Goal: Task Accomplishment & Management: Use online tool/utility

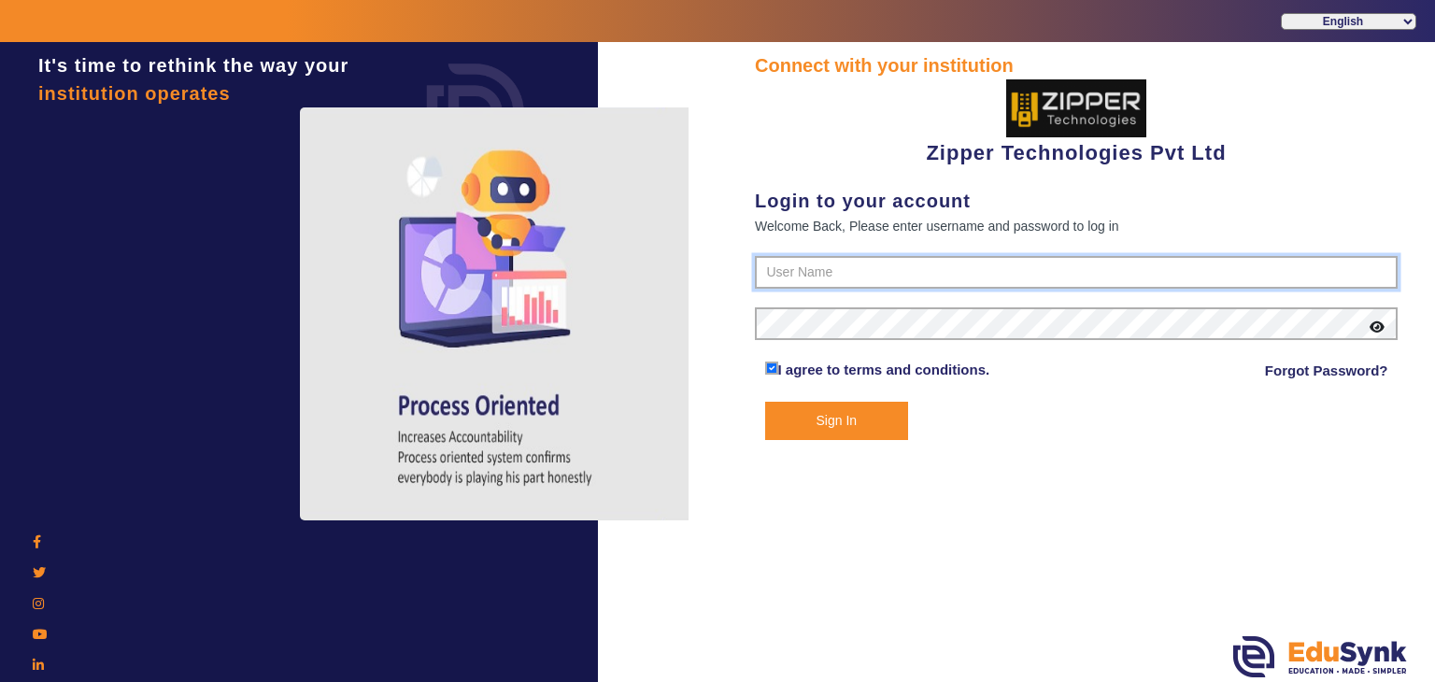
click at [853, 266] on input "text" at bounding box center [1076, 273] width 643 height 34
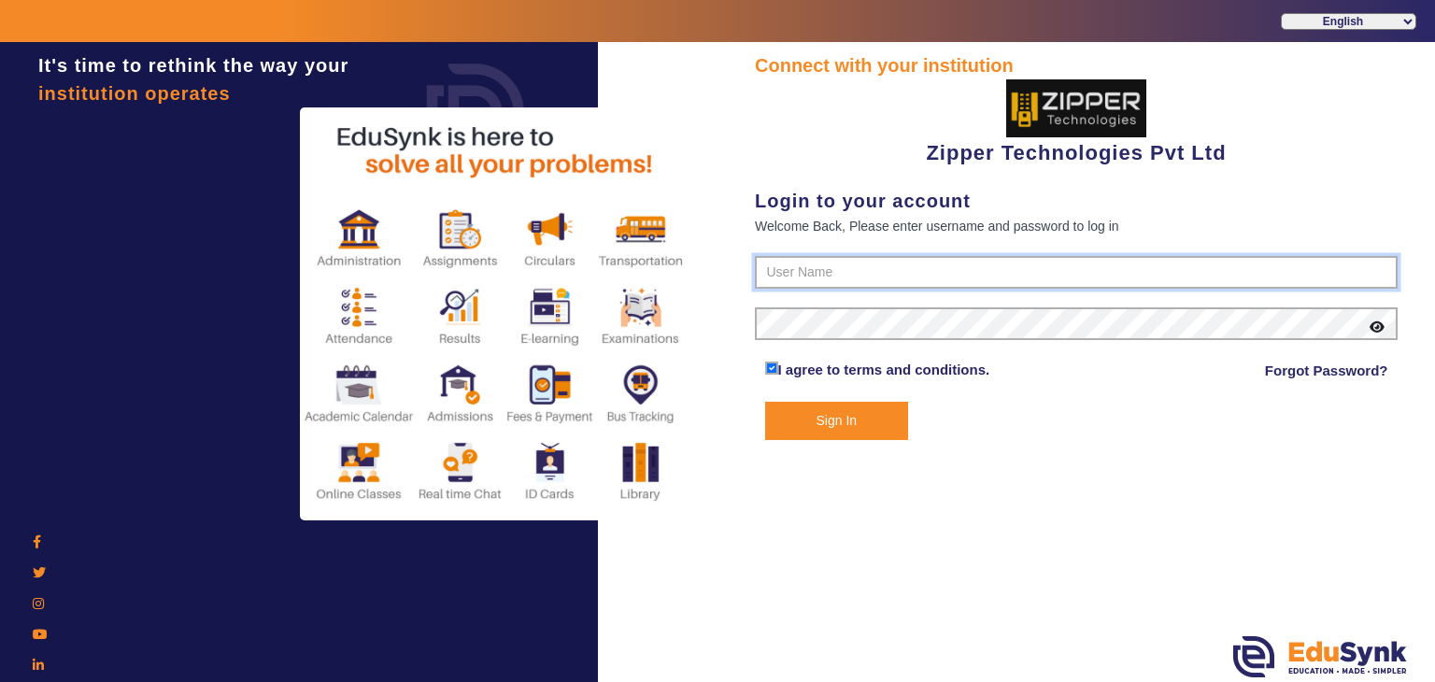
type input "1008790000"
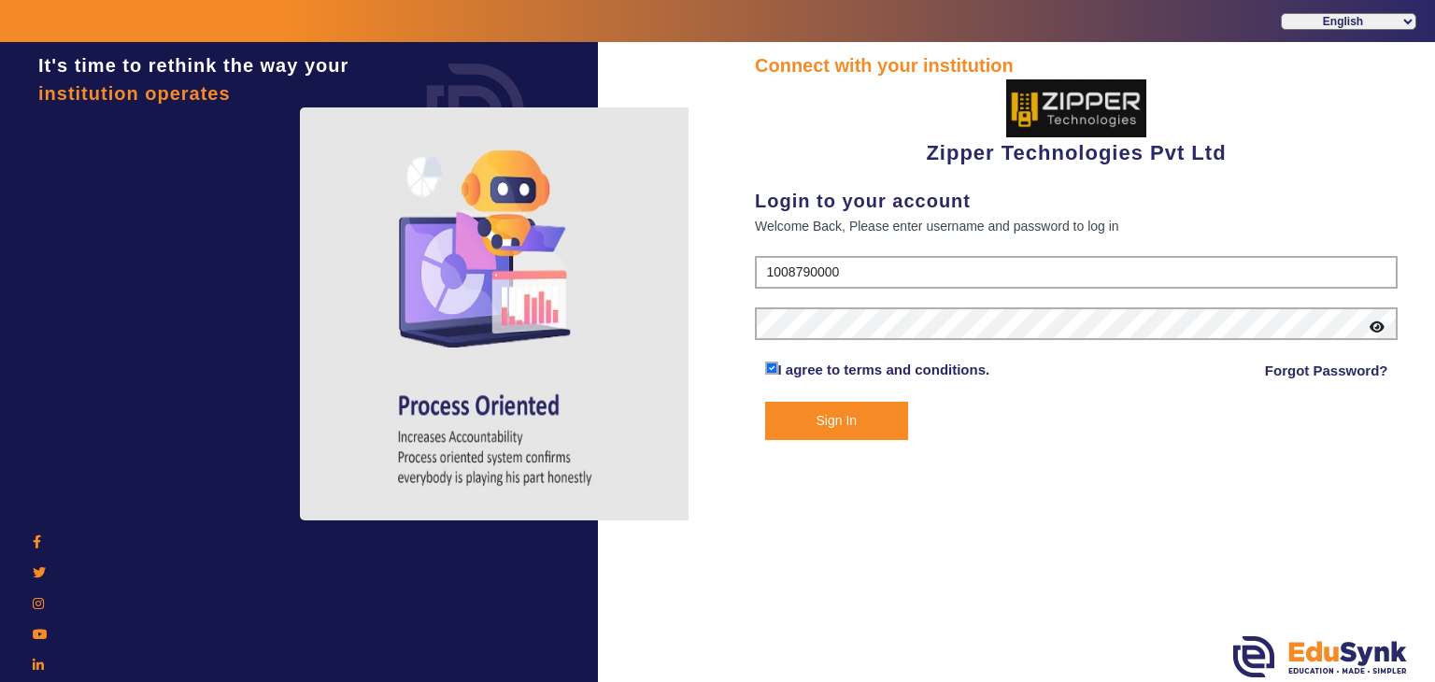
click at [837, 415] on button "Sign In" at bounding box center [837, 421] width 144 height 38
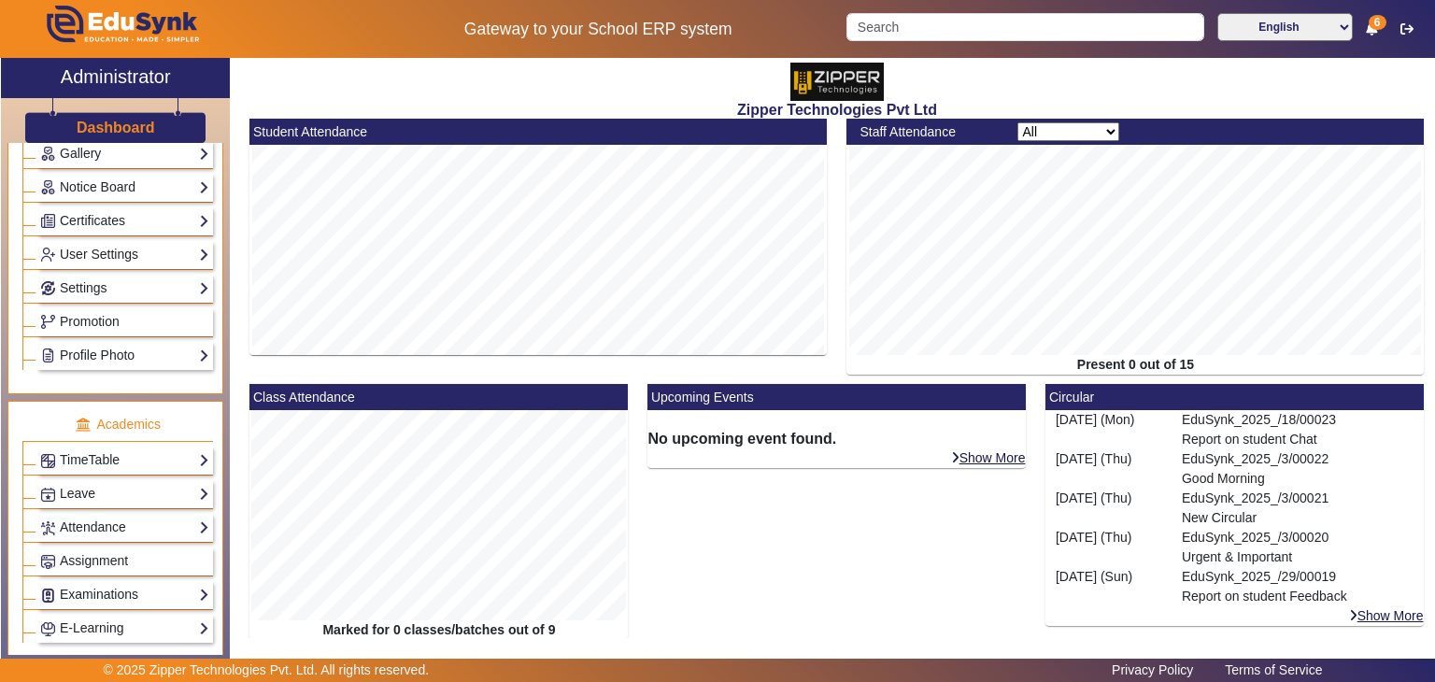
scroll to position [663, 0]
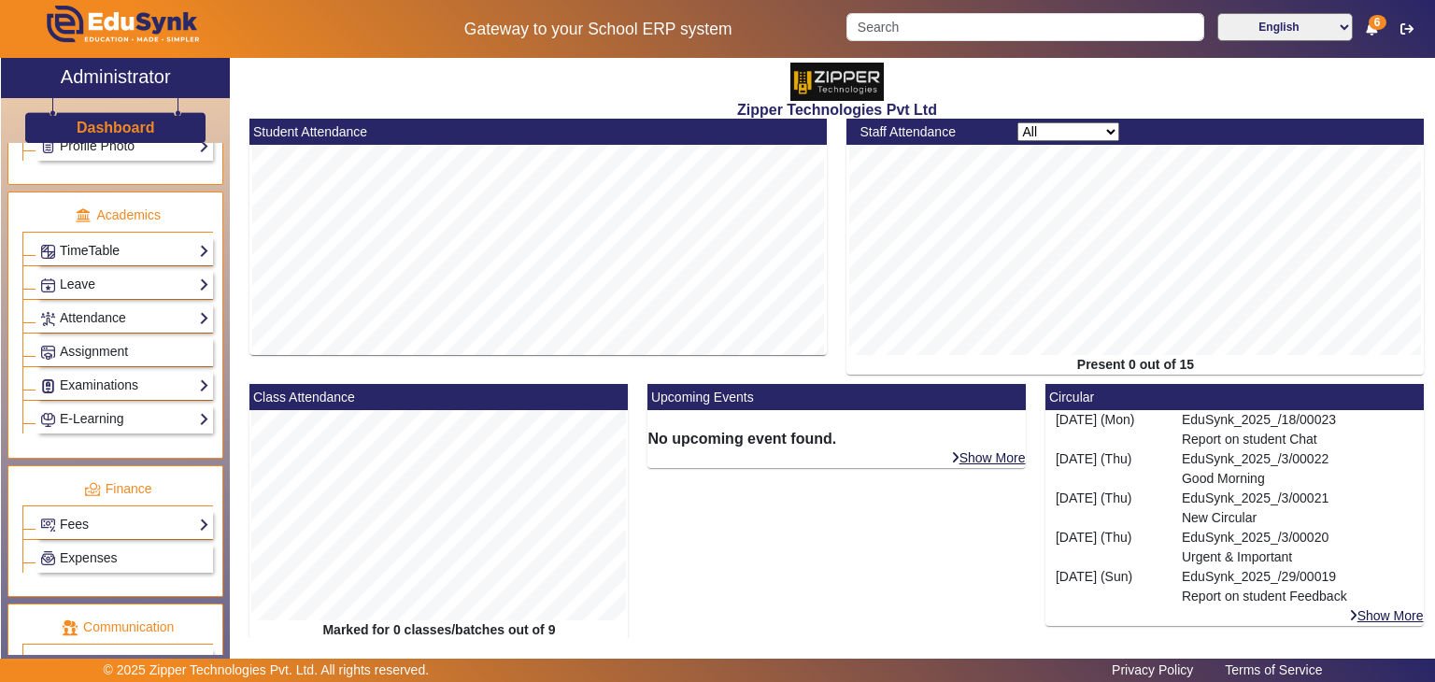
click at [107, 240] on link "TimeTable" at bounding box center [124, 250] width 169 height 21
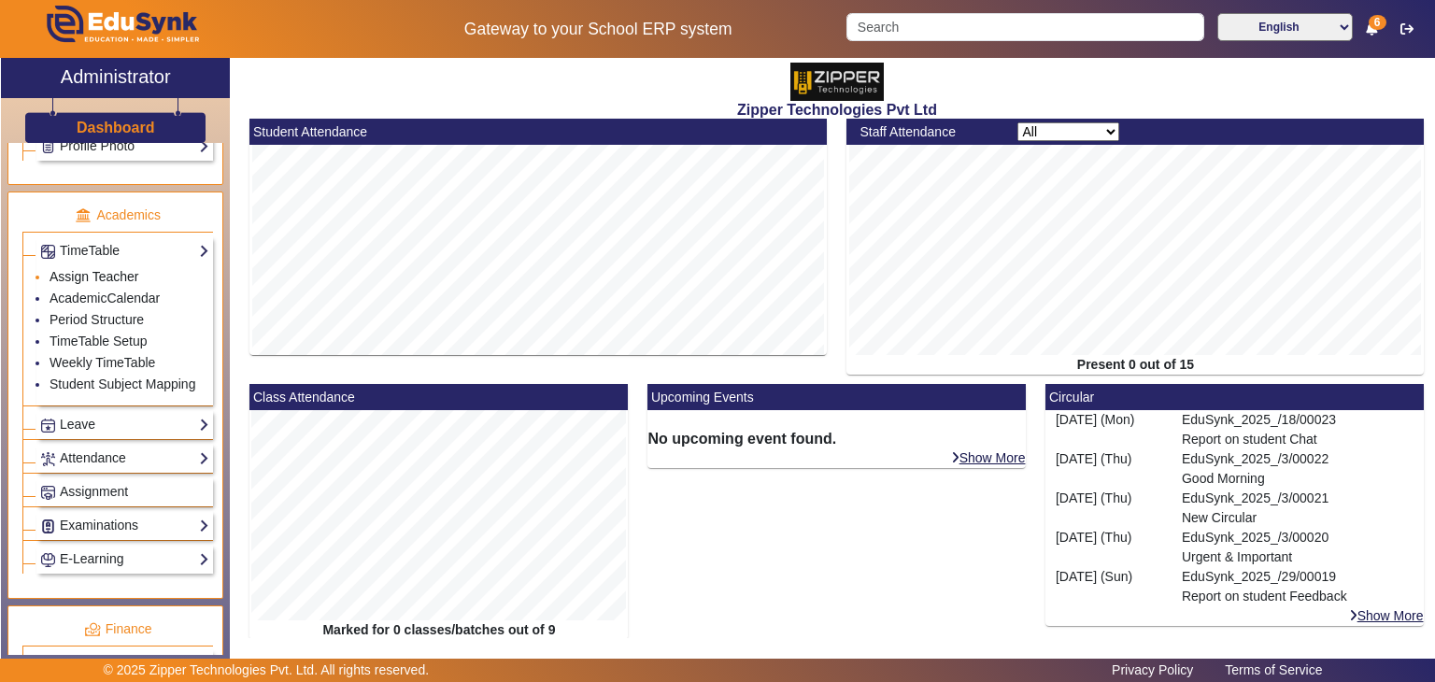
click at [95, 270] on link "Assign Teacher" at bounding box center [94, 276] width 89 height 15
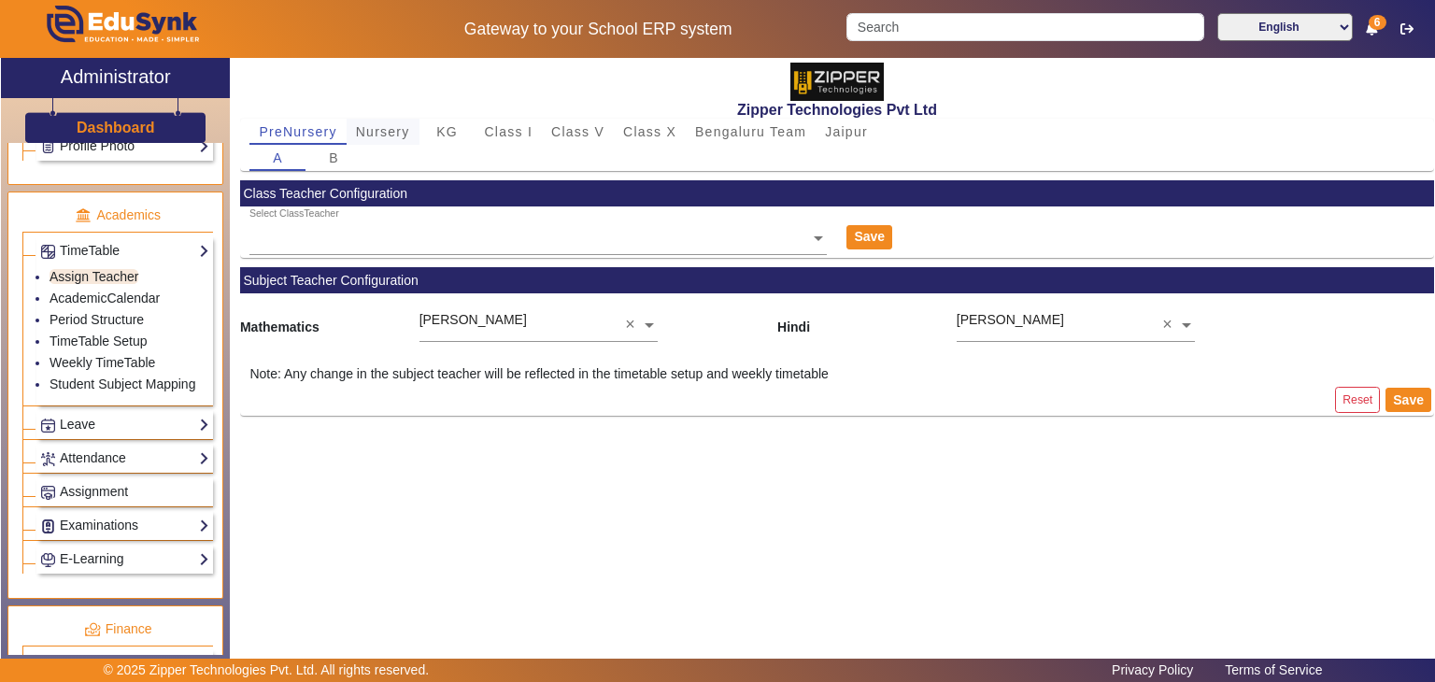
click at [400, 128] on span "Nursery" at bounding box center [383, 131] width 54 height 13
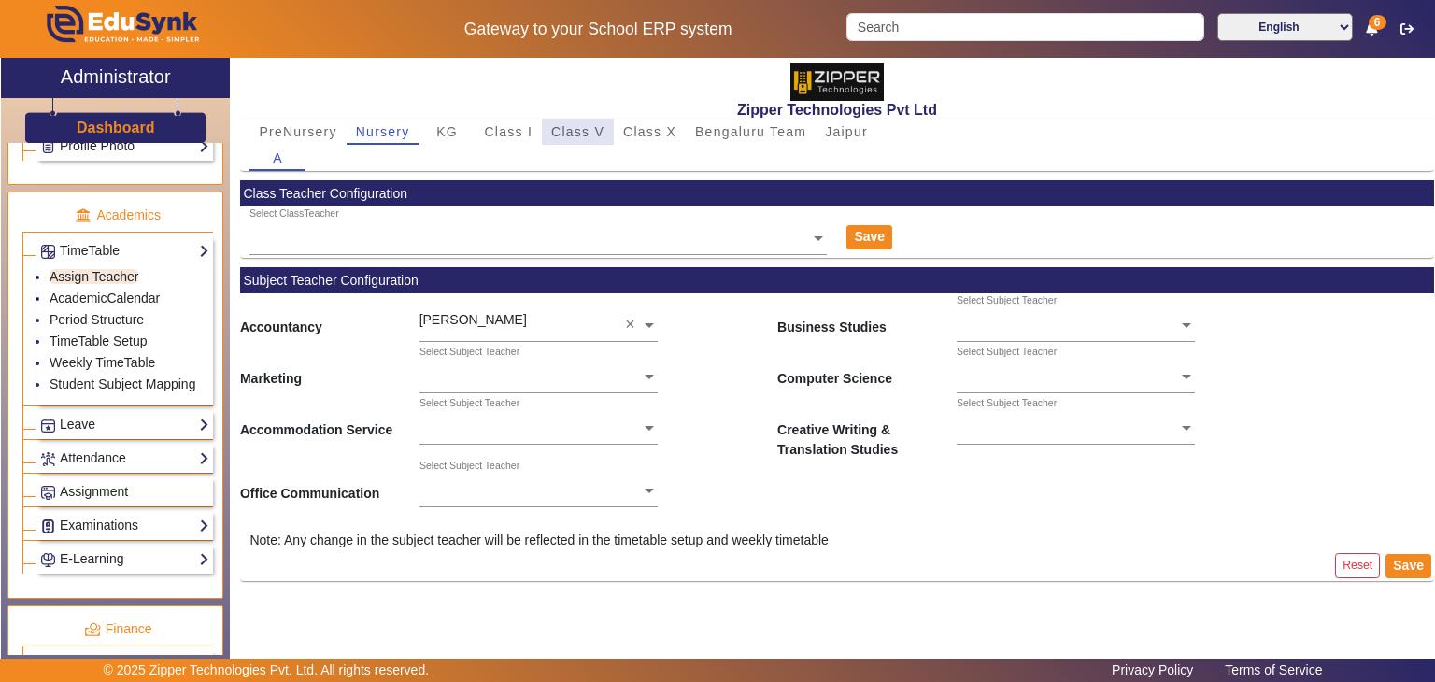
click at [583, 135] on span "Class V" at bounding box center [577, 131] width 53 height 13
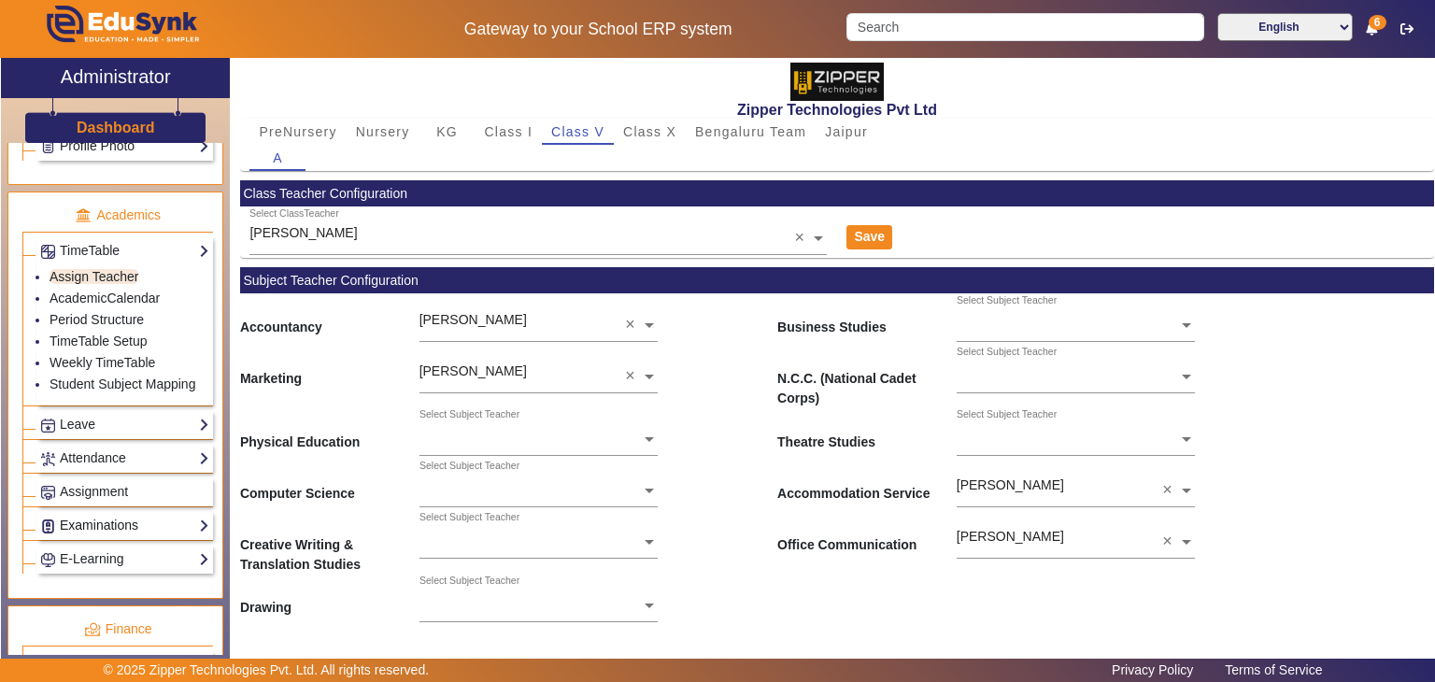
click at [112, 516] on link "Examinations" at bounding box center [124, 525] width 169 height 21
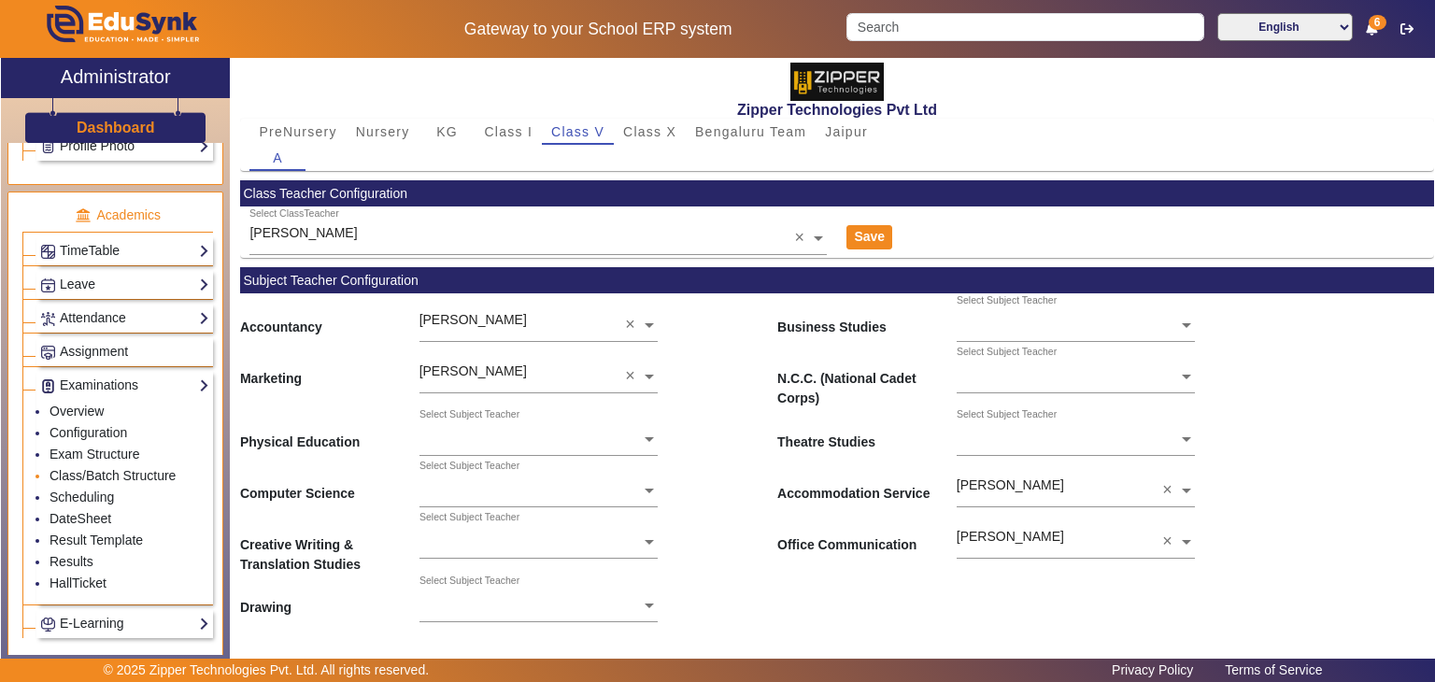
click at [98, 475] on li "Class/Batch Structure" at bounding box center [130, 476] width 160 height 21
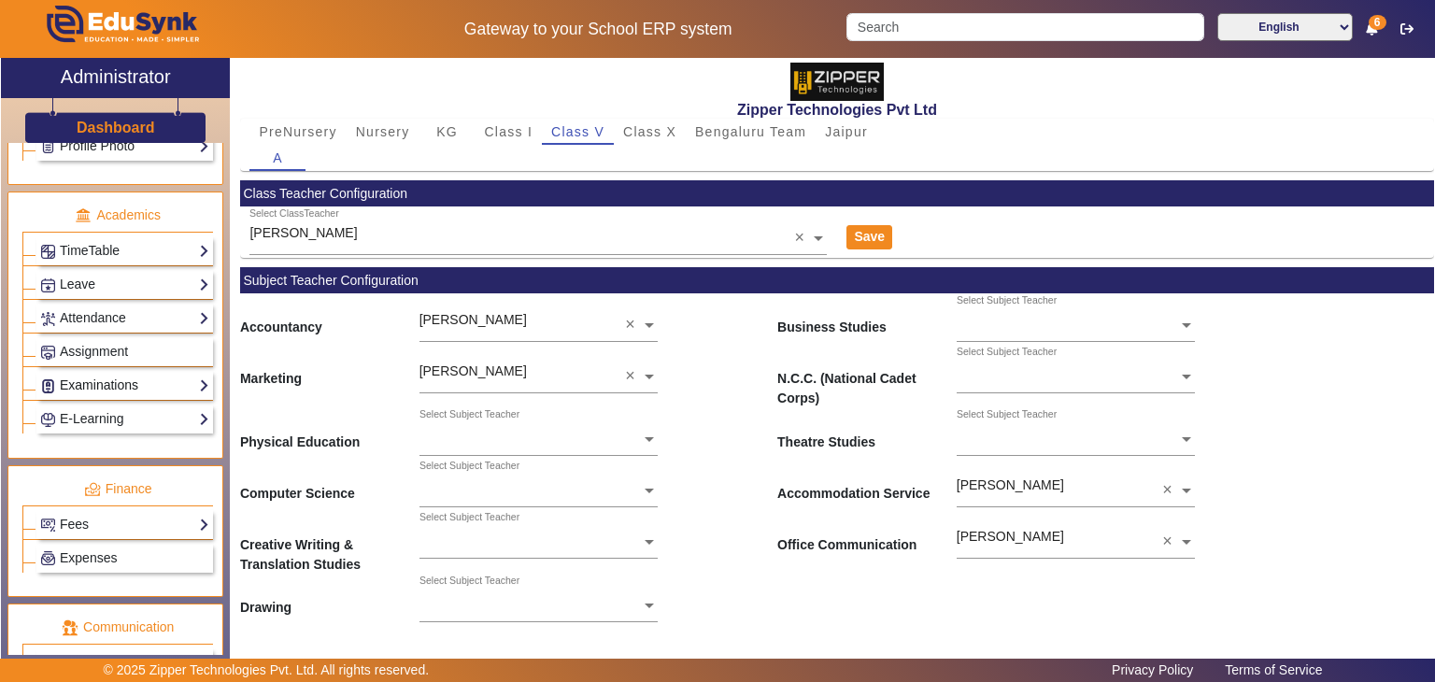
click at [114, 381] on link "Examinations" at bounding box center [124, 385] width 169 height 21
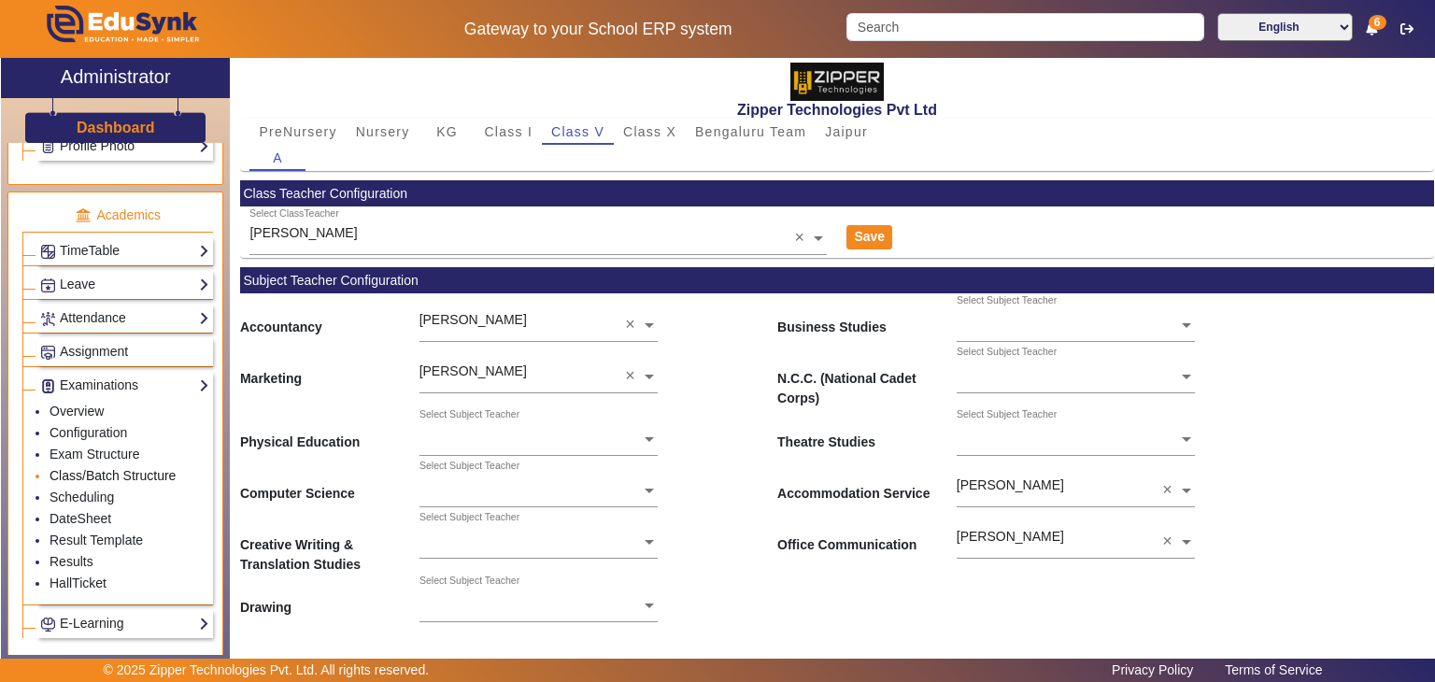
click at [82, 468] on link "Class/Batch Structure" at bounding box center [113, 475] width 126 height 15
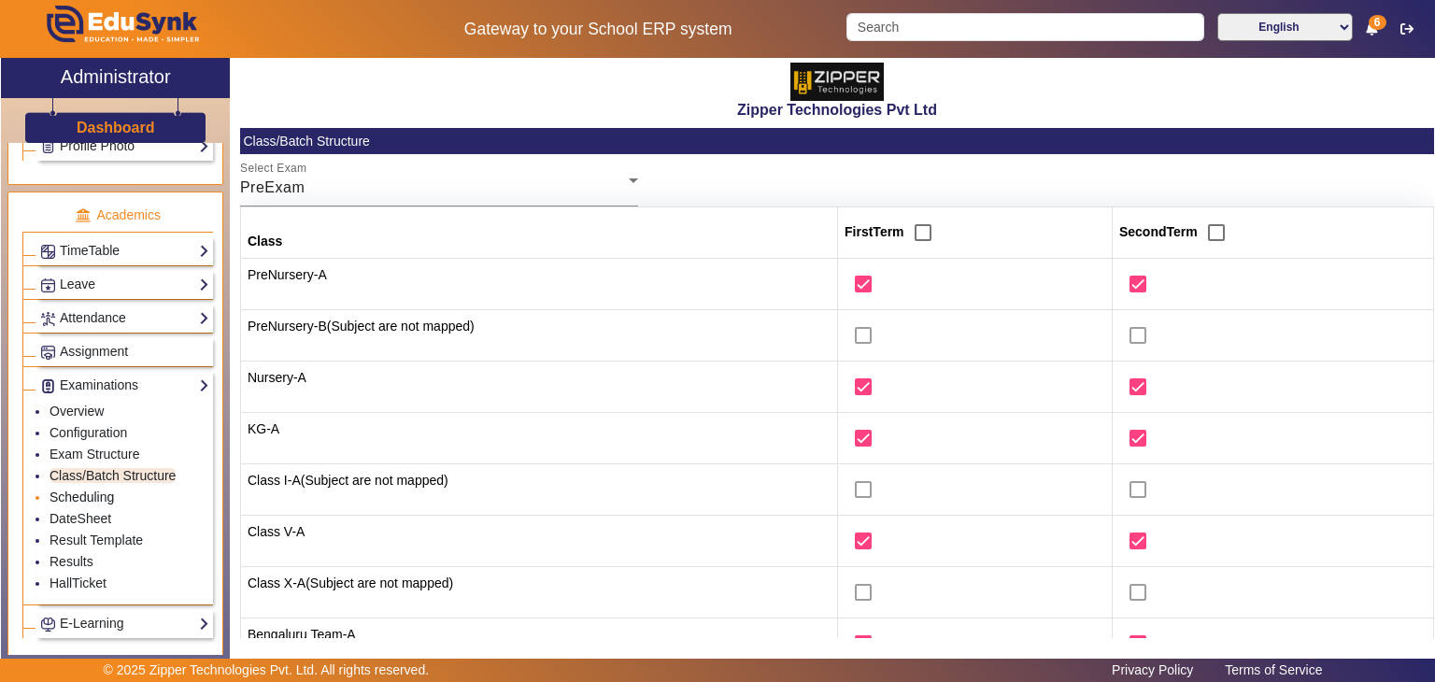
click at [71, 491] on link "Scheduling" at bounding box center [82, 497] width 64 height 15
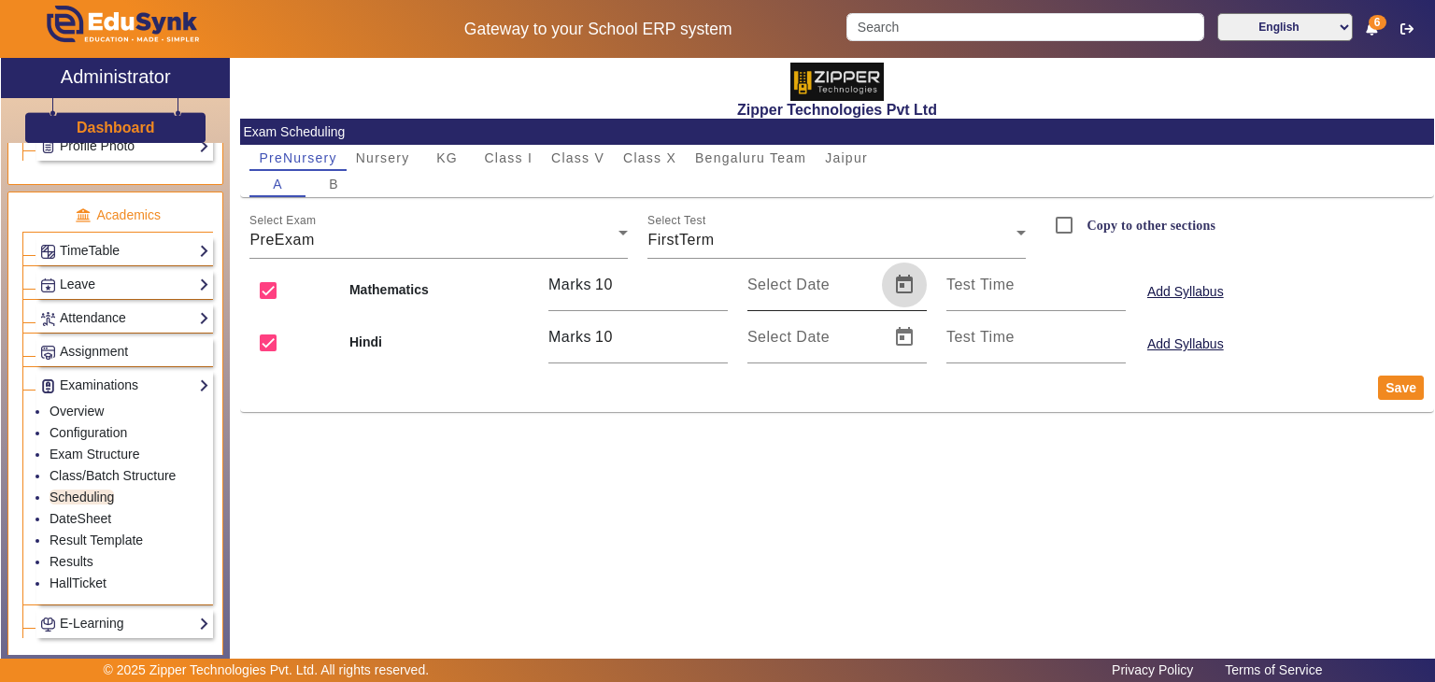
click at [910, 291] on span "Open calendar" at bounding box center [904, 285] width 45 height 45
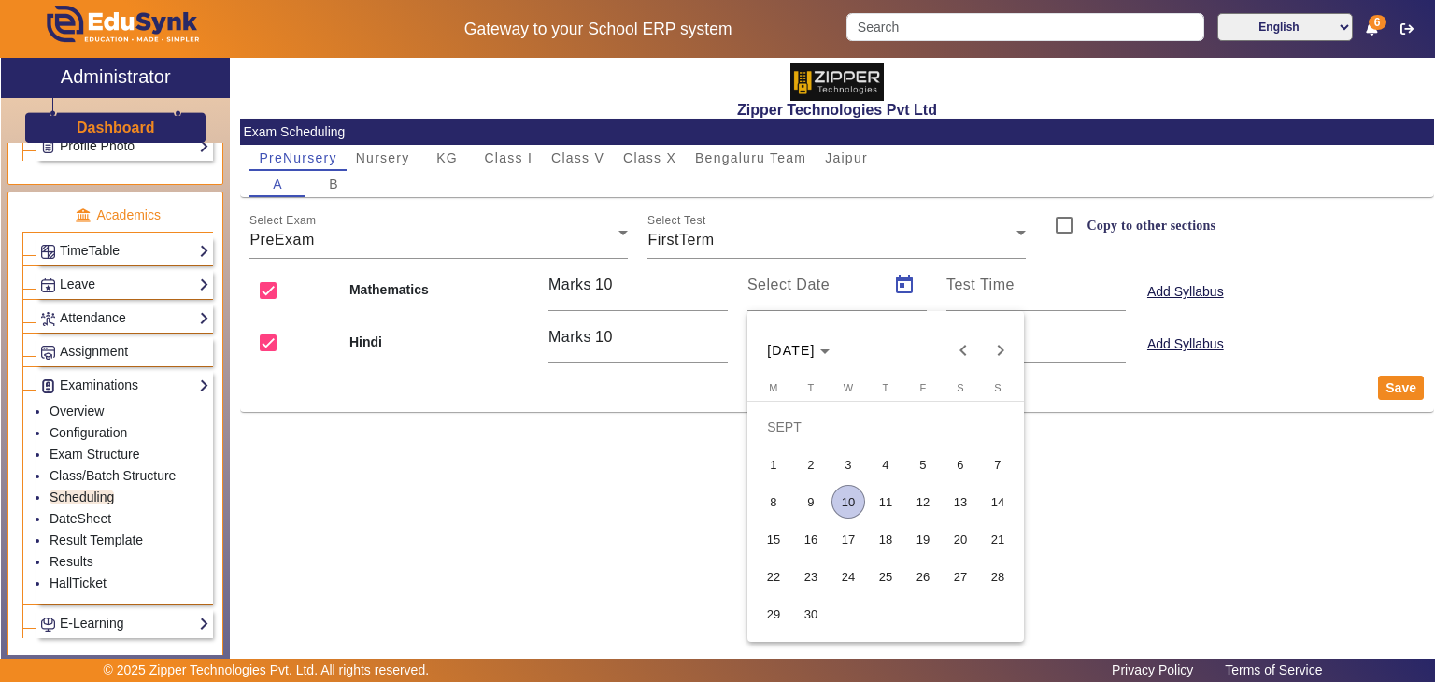
click at [853, 504] on span "10" at bounding box center [849, 502] width 34 height 34
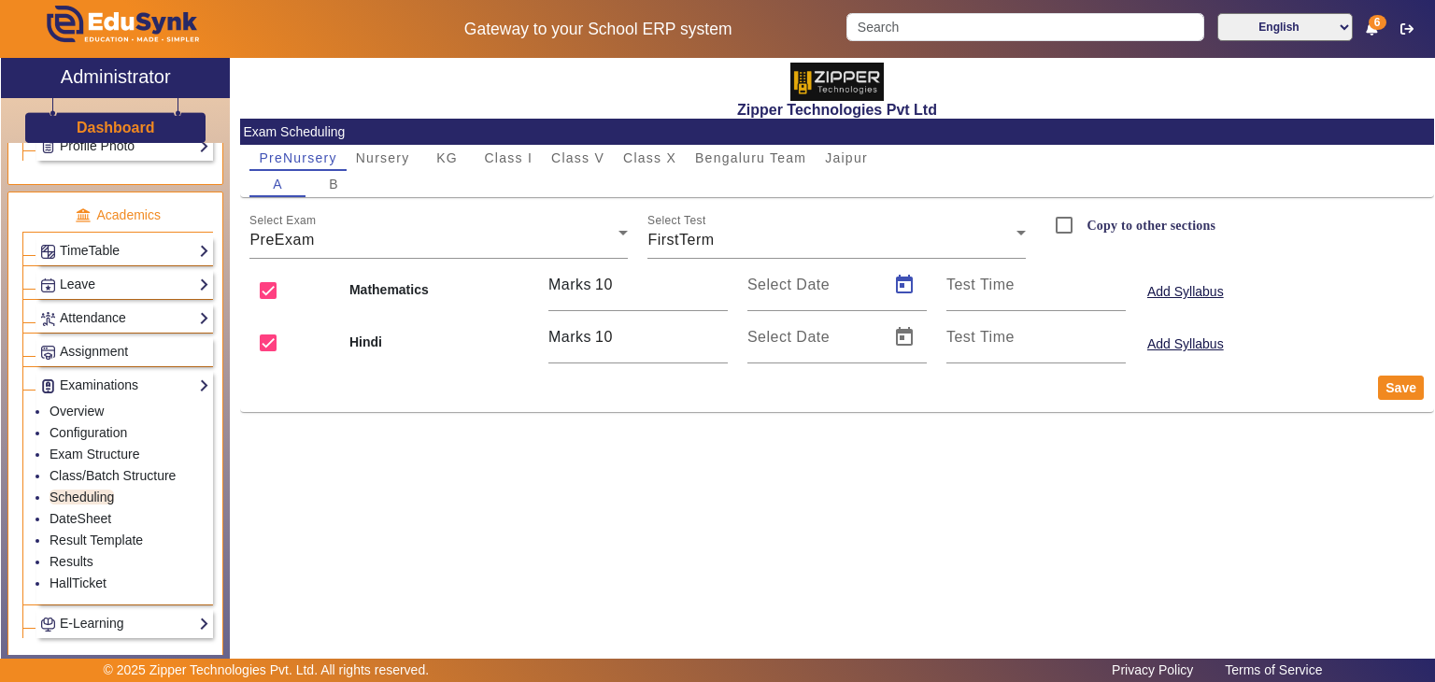
type input "[DATE]"
click at [896, 348] on span "Open calendar" at bounding box center [904, 337] width 45 height 45
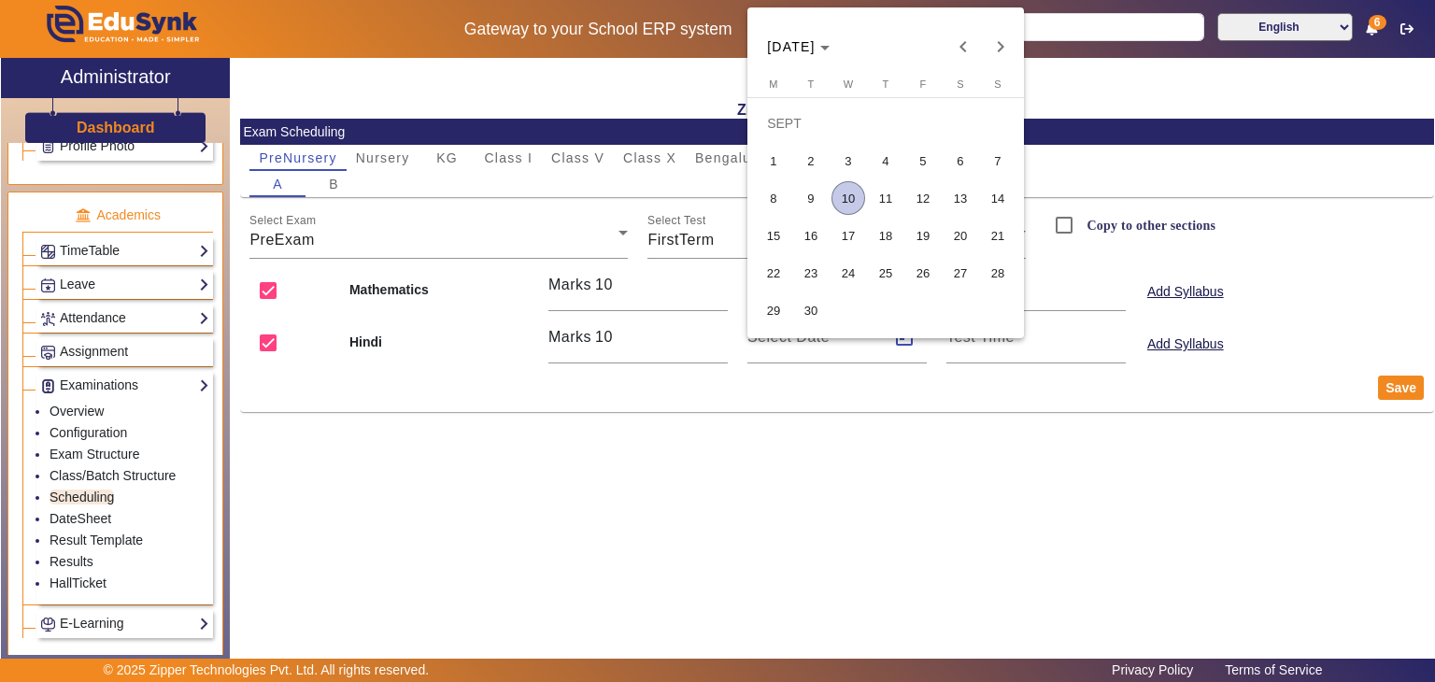
click at [849, 201] on span "10" at bounding box center [849, 198] width 34 height 34
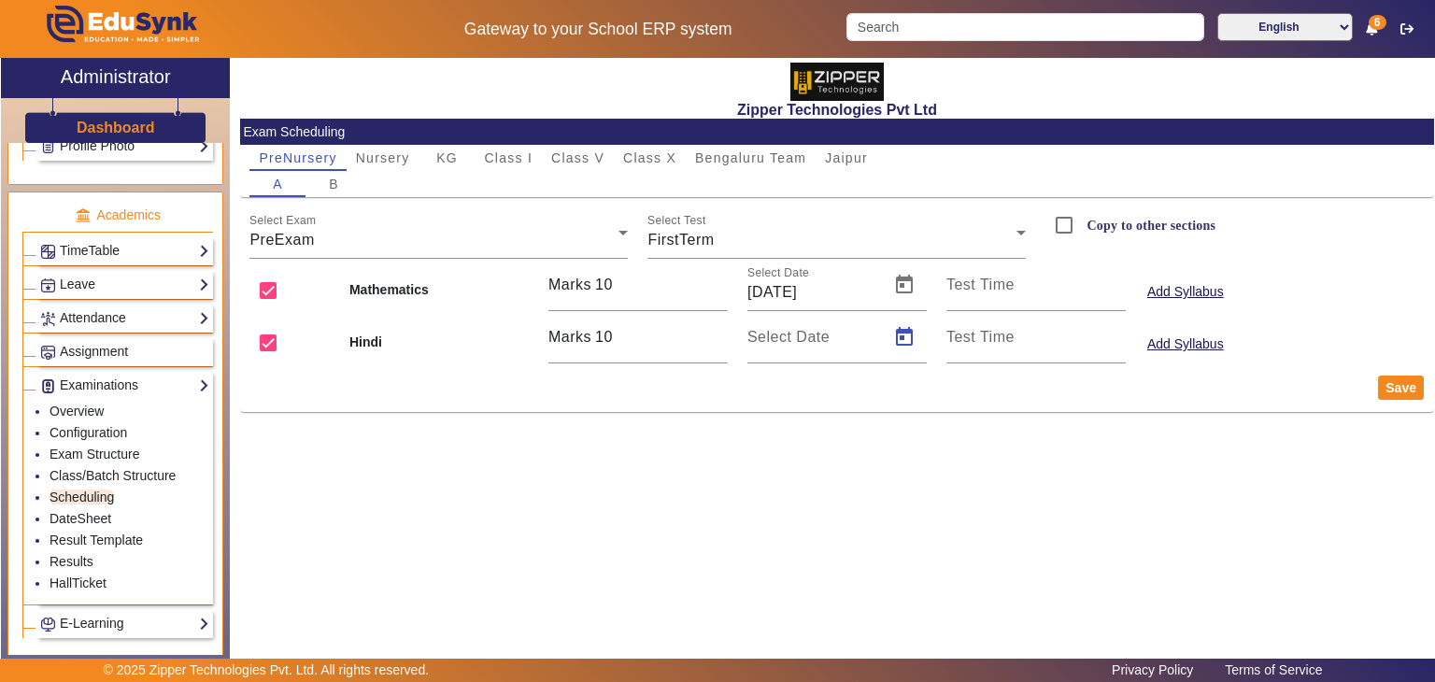
type input "[DATE]"
click at [1399, 382] on button "Save" at bounding box center [1401, 388] width 46 height 24
